Goal: Information Seeking & Learning: Learn about a topic

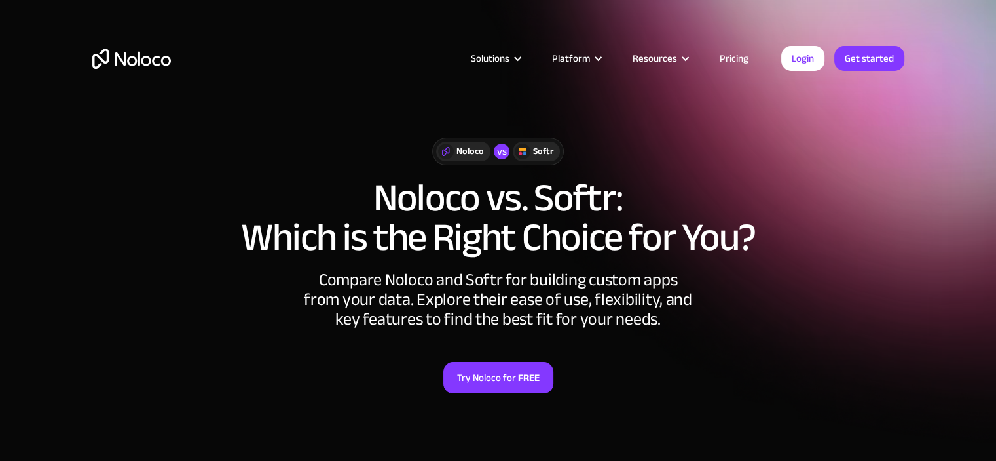
click at [736, 67] on div "Solutions Use Cases Business Types Project Management Keep track of customers, …" at bounding box center [498, 58] width 838 height 51
drag, startPoint x: 736, startPoint y: 67, endPoint x: 734, endPoint y: 56, distance: 12.0
click at [736, 67] on div "Solutions Use Cases Business Types Project Management Keep track of customers, …" at bounding box center [498, 58] width 838 height 51
click at [734, 56] on link "Pricing" at bounding box center [735, 58] width 62 height 17
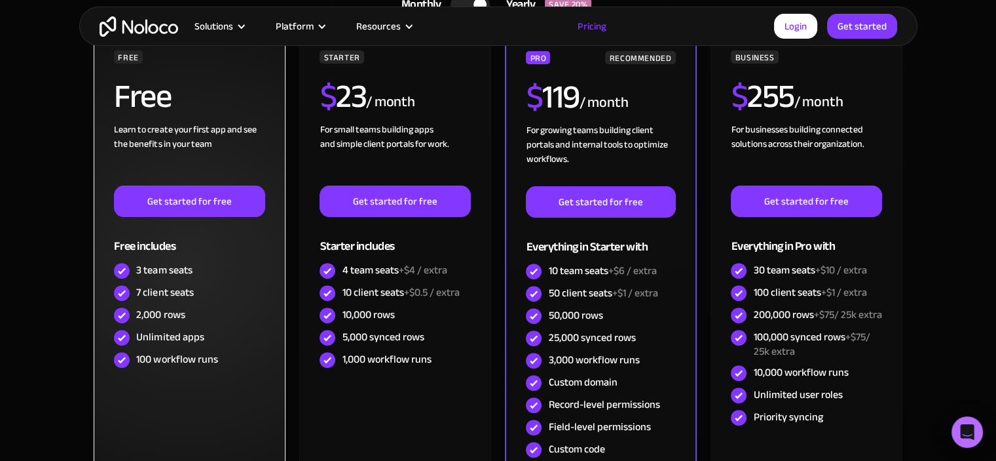
scroll to position [393, 0]
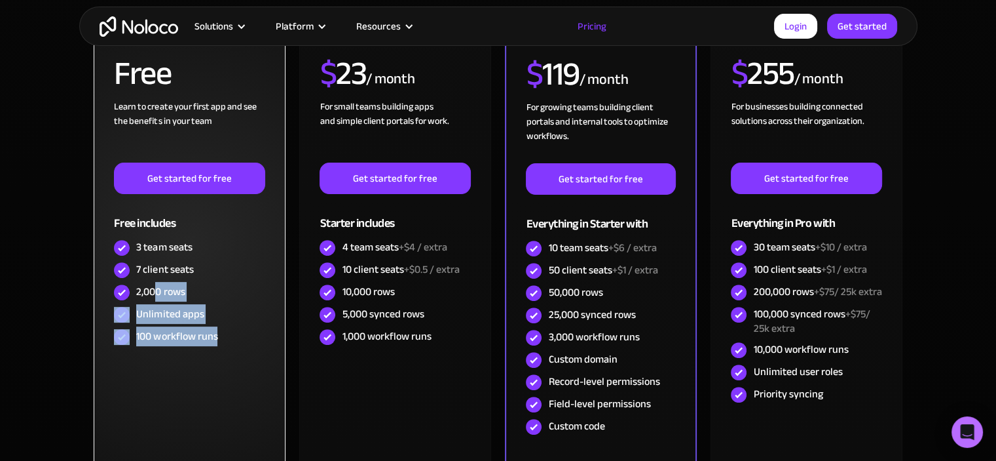
drag, startPoint x: 220, startPoint y: 333, endPoint x: 145, endPoint y: 274, distance: 95.7
click at [146, 276] on div "FREE Free Learn to create your first app and see the benefits in your team ‍ Ge…" at bounding box center [189, 188] width 151 height 320
click at [145, 275] on div "7 client seats" at bounding box center [164, 269] width 57 height 14
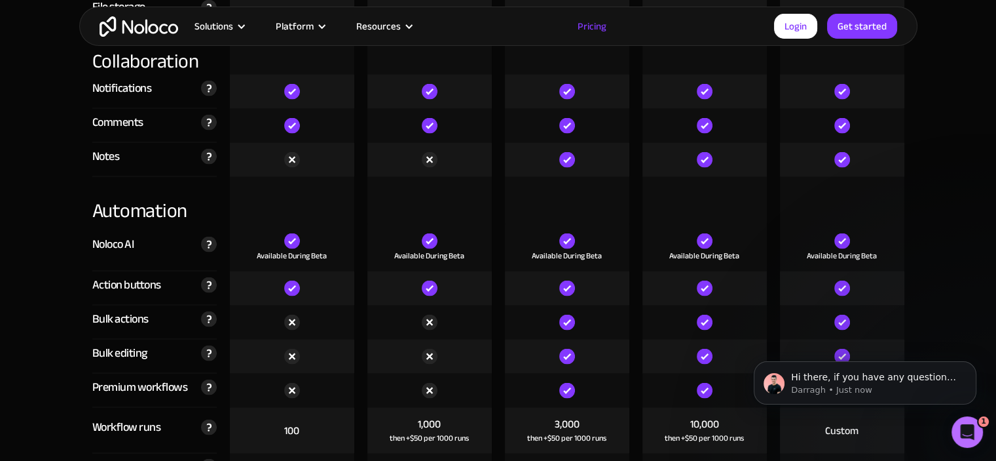
scroll to position [2751, 0]
